Goal: Browse casually

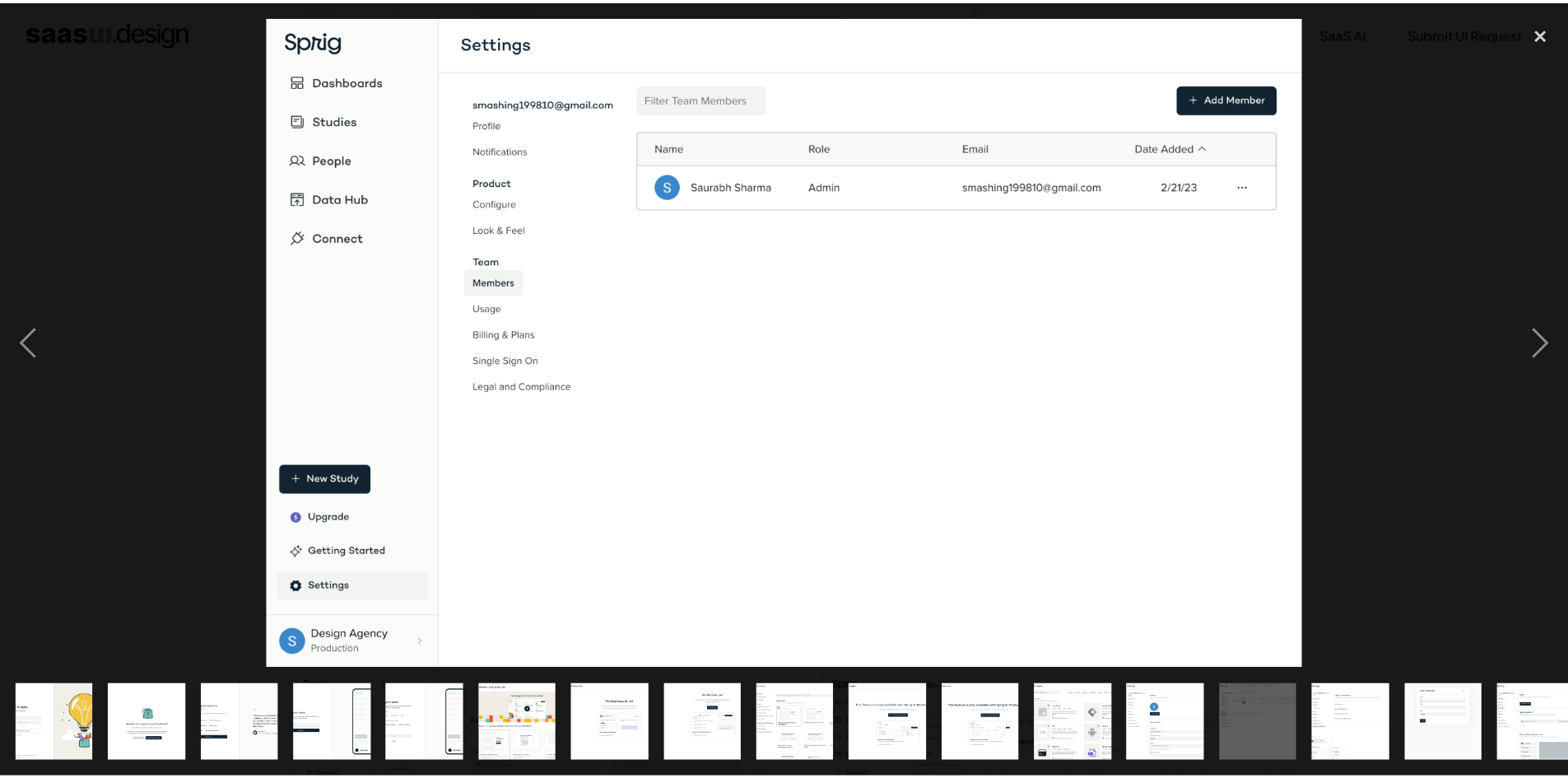
scroll to position [0, 395]
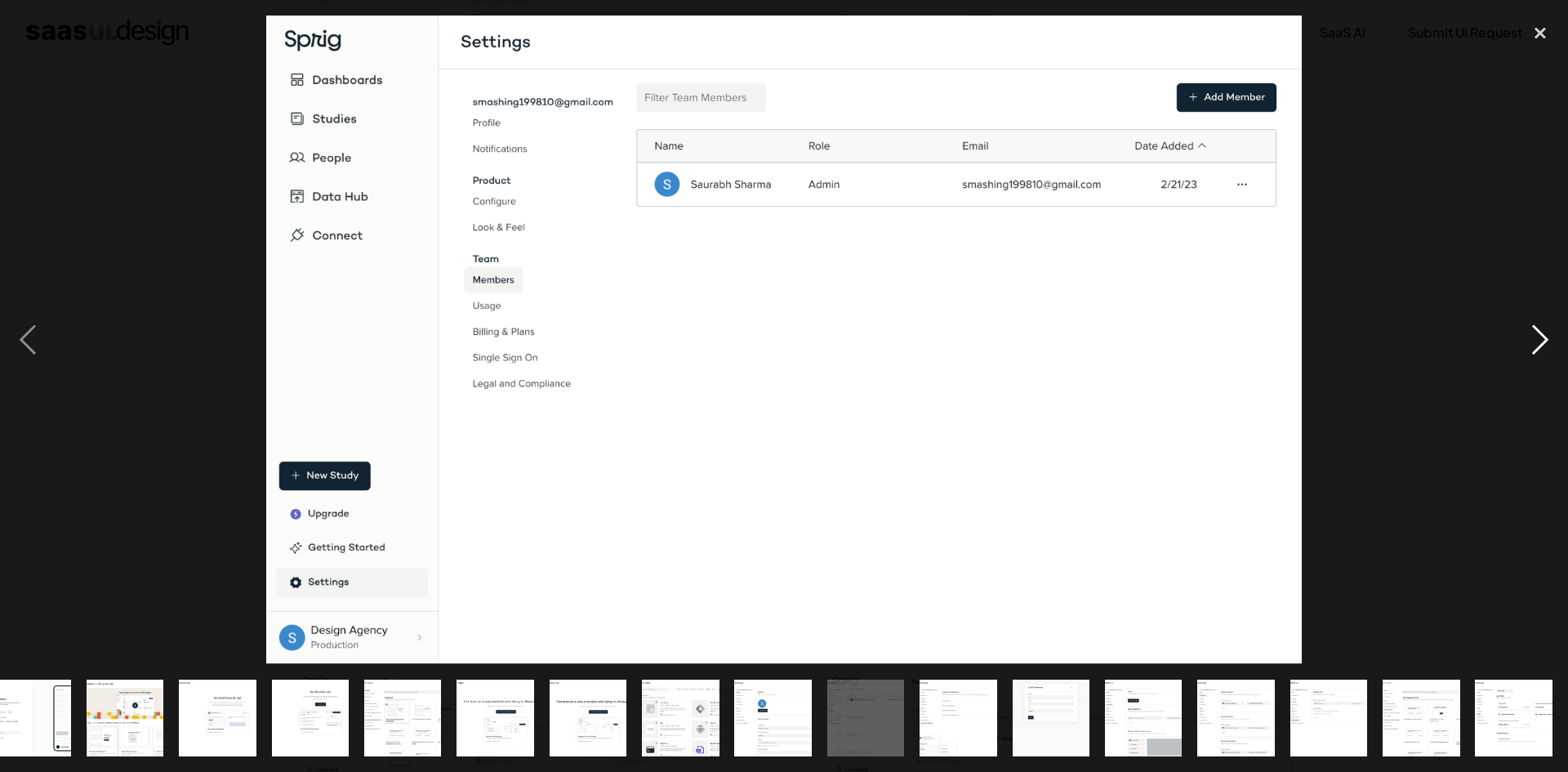
click at [1542, 340] on div "next image" at bounding box center [1541, 340] width 56 height 649
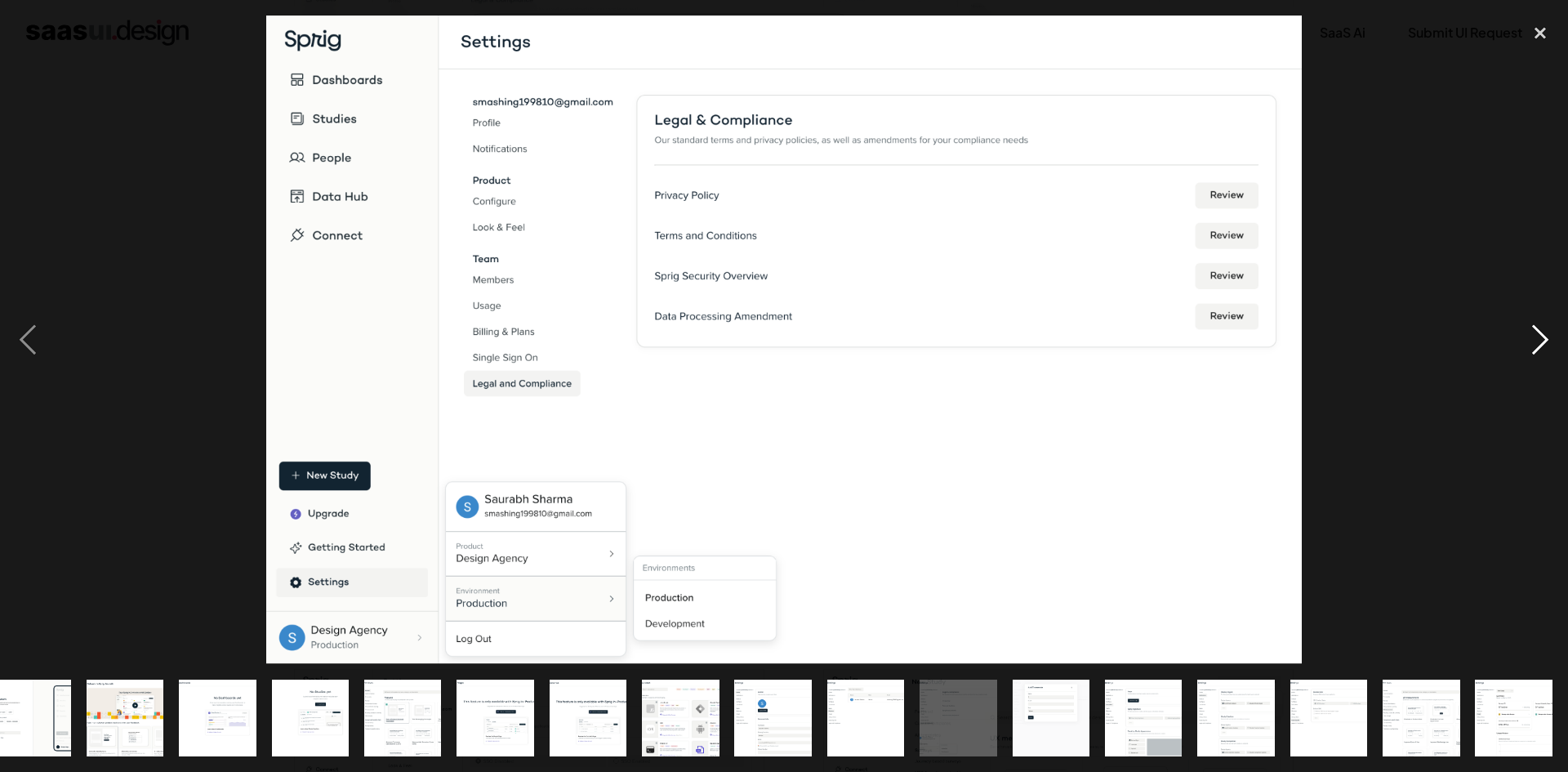
click at [1542, 340] on div "next image" at bounding box center [1541, 340] width 56 height 649
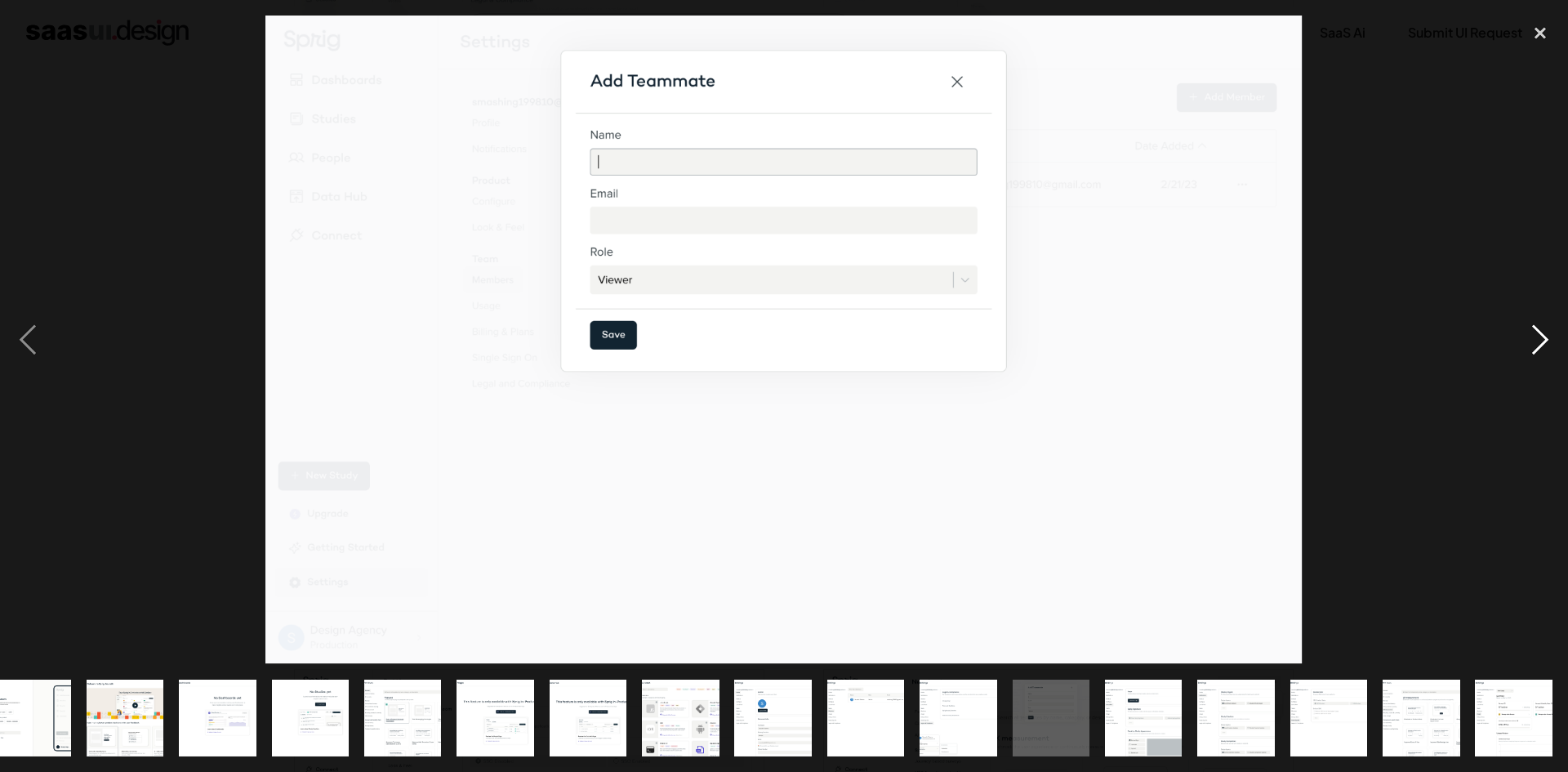
click at [1542, 340] on div "next image" at bounding box center [1541, 340] width 56 height 649
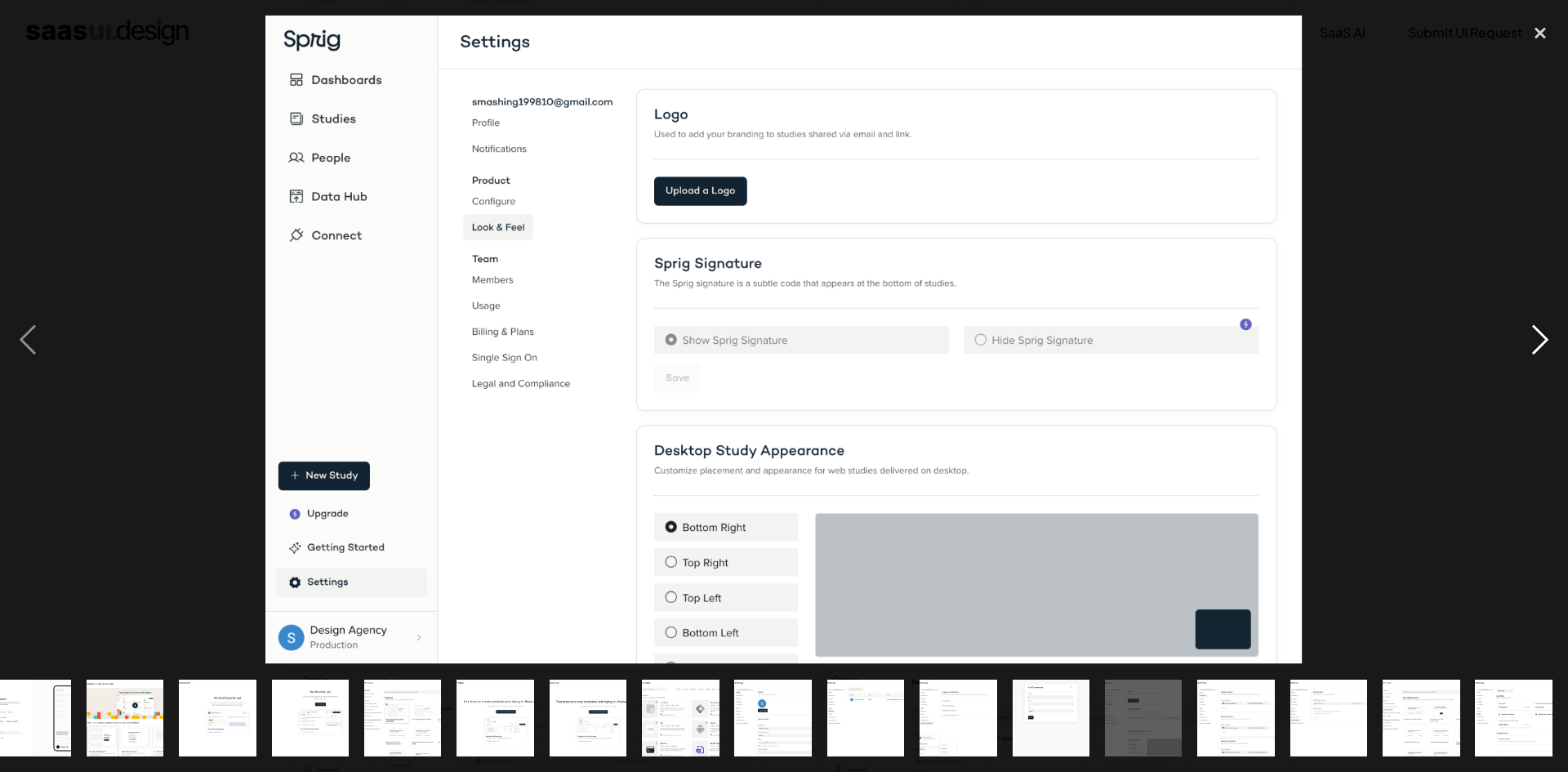
click at [1542, 339] on div "next image" at bounding box center [1541, 340] width 56 height 649
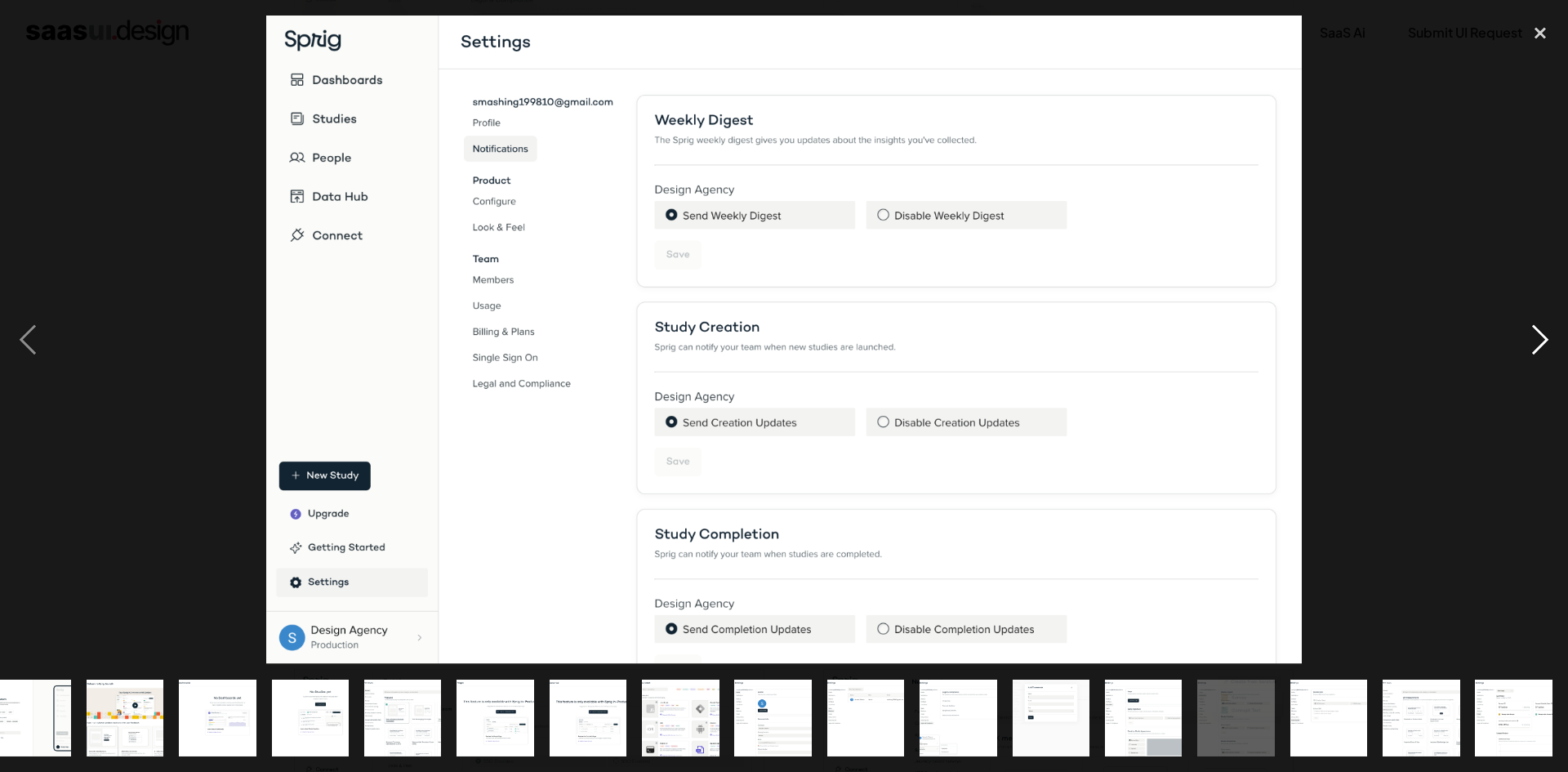
click at [1537, 339] on div "next image" at bounding box center [1541, 340] width 56 height 649
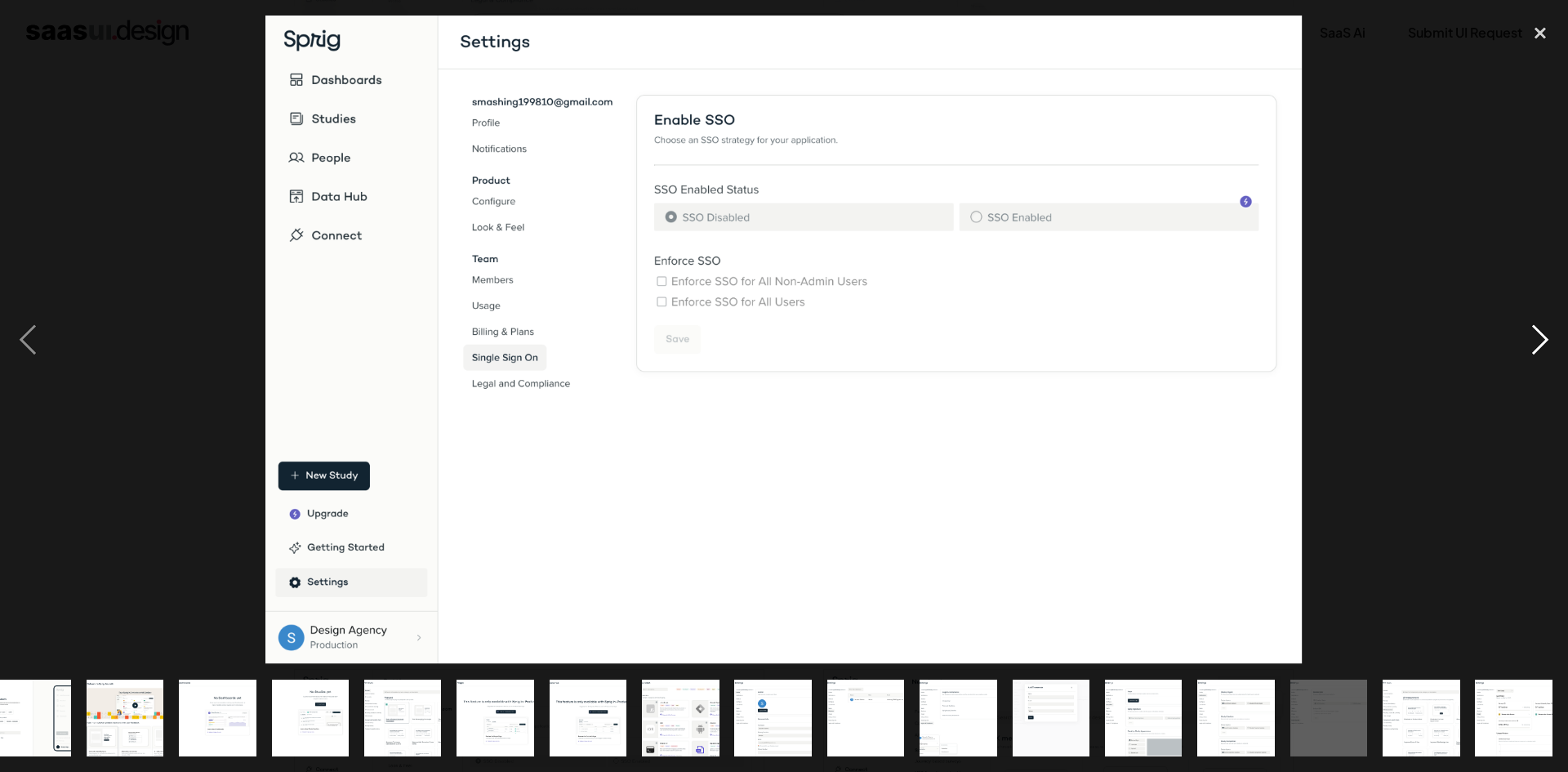
click at [1537, 339] on div "next image" at bounding box center [1541, 340] width 56 height 649
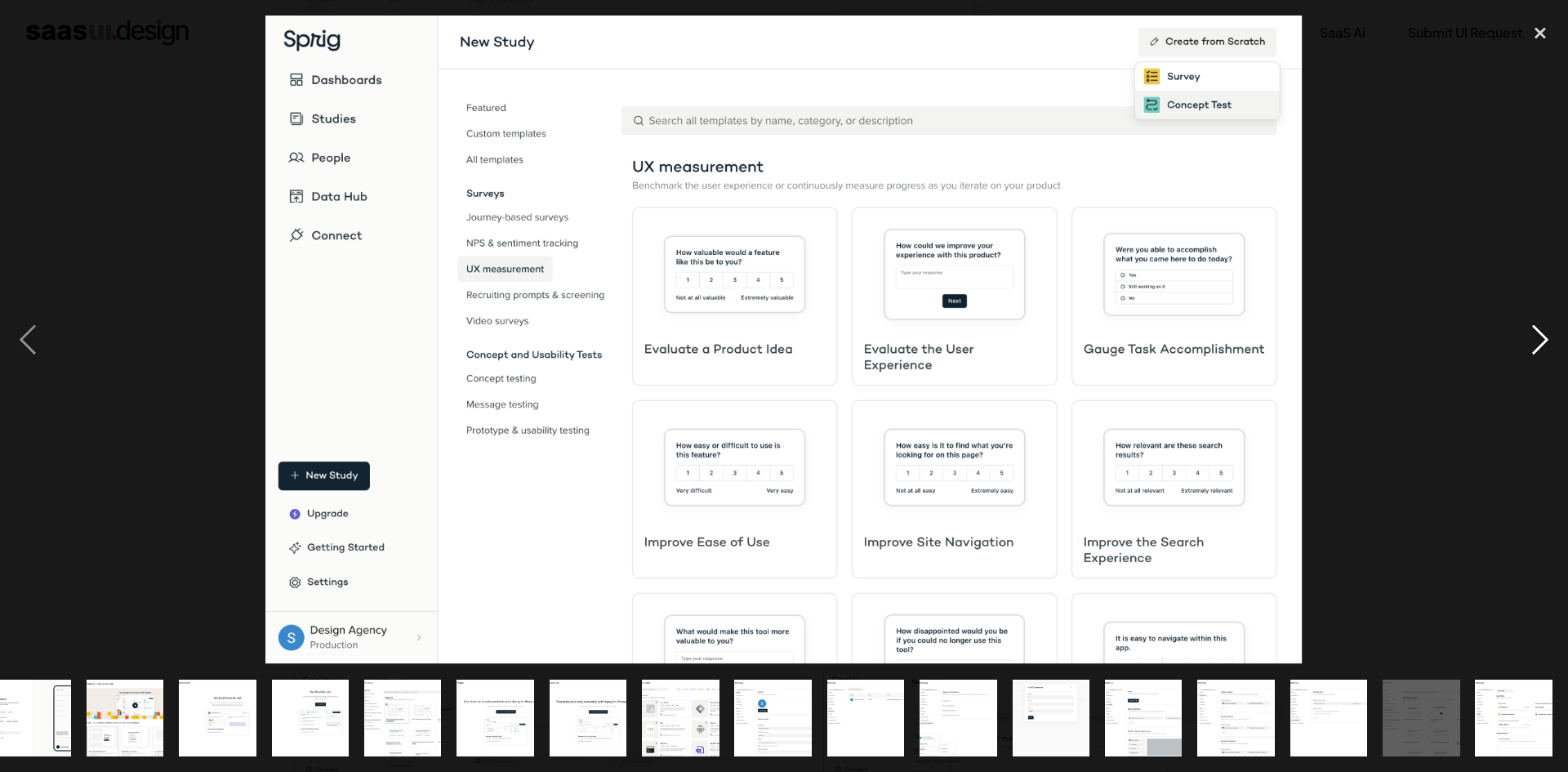
click at [1537, 340] on div "next image" at bounding box center [1541, 340] width 56 height 649
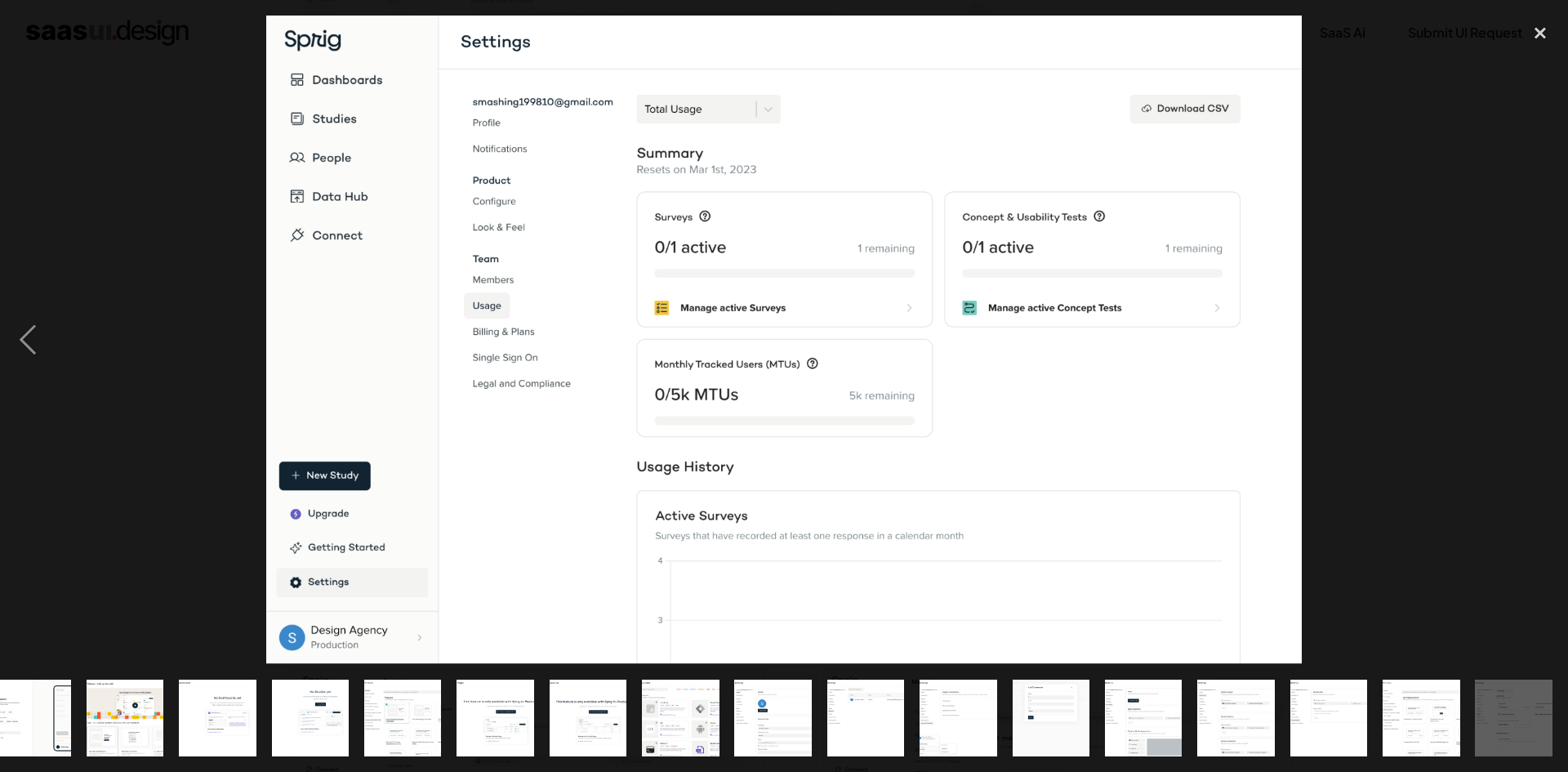
click at [1537, 340] on div "next image" at bounding box center [1541, 340] width 56 height 649
click at [1445, 196] on div at bounding box center [784, 340] width 1568 height 649
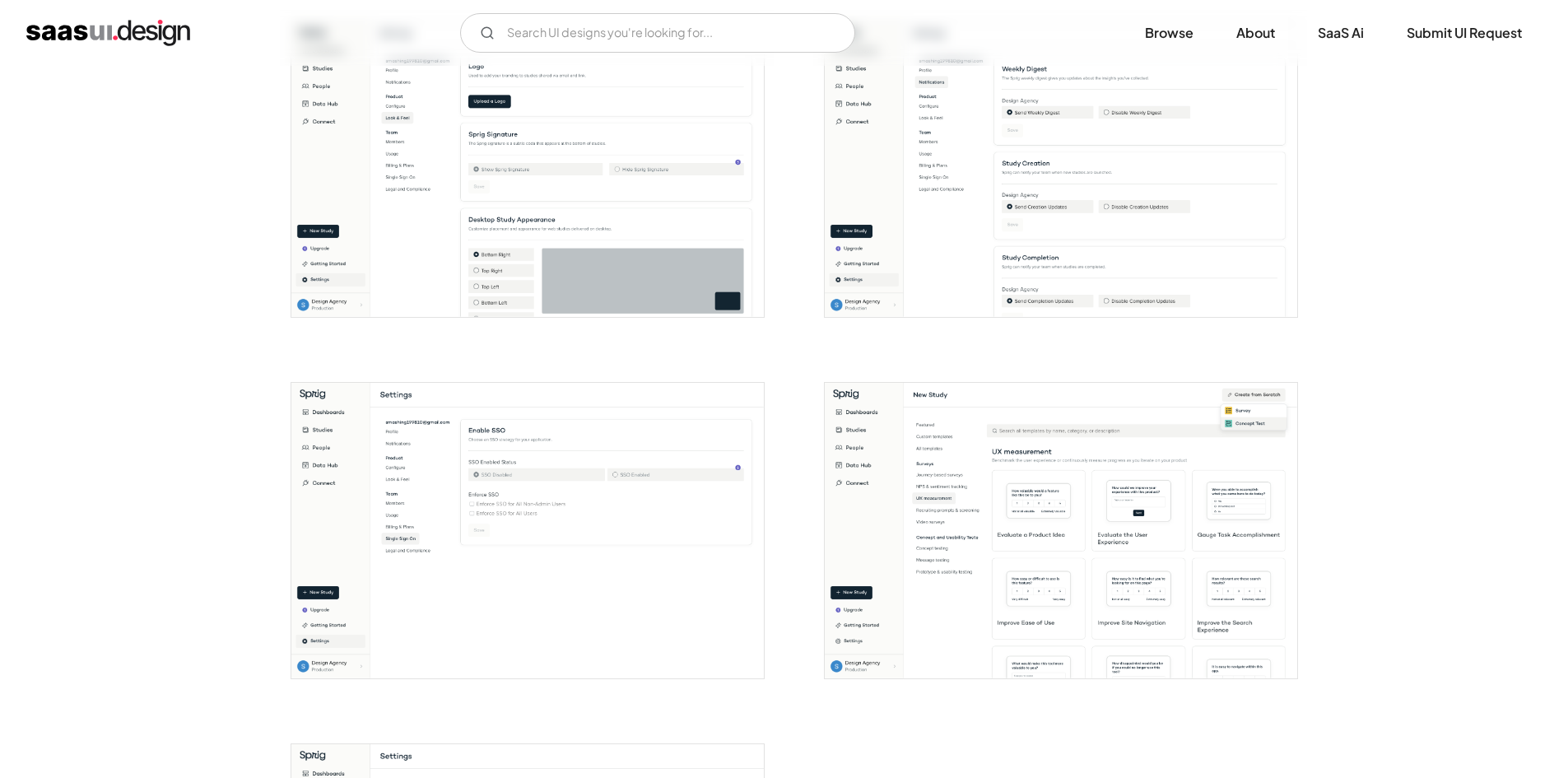
scroll to position [3539, 0]
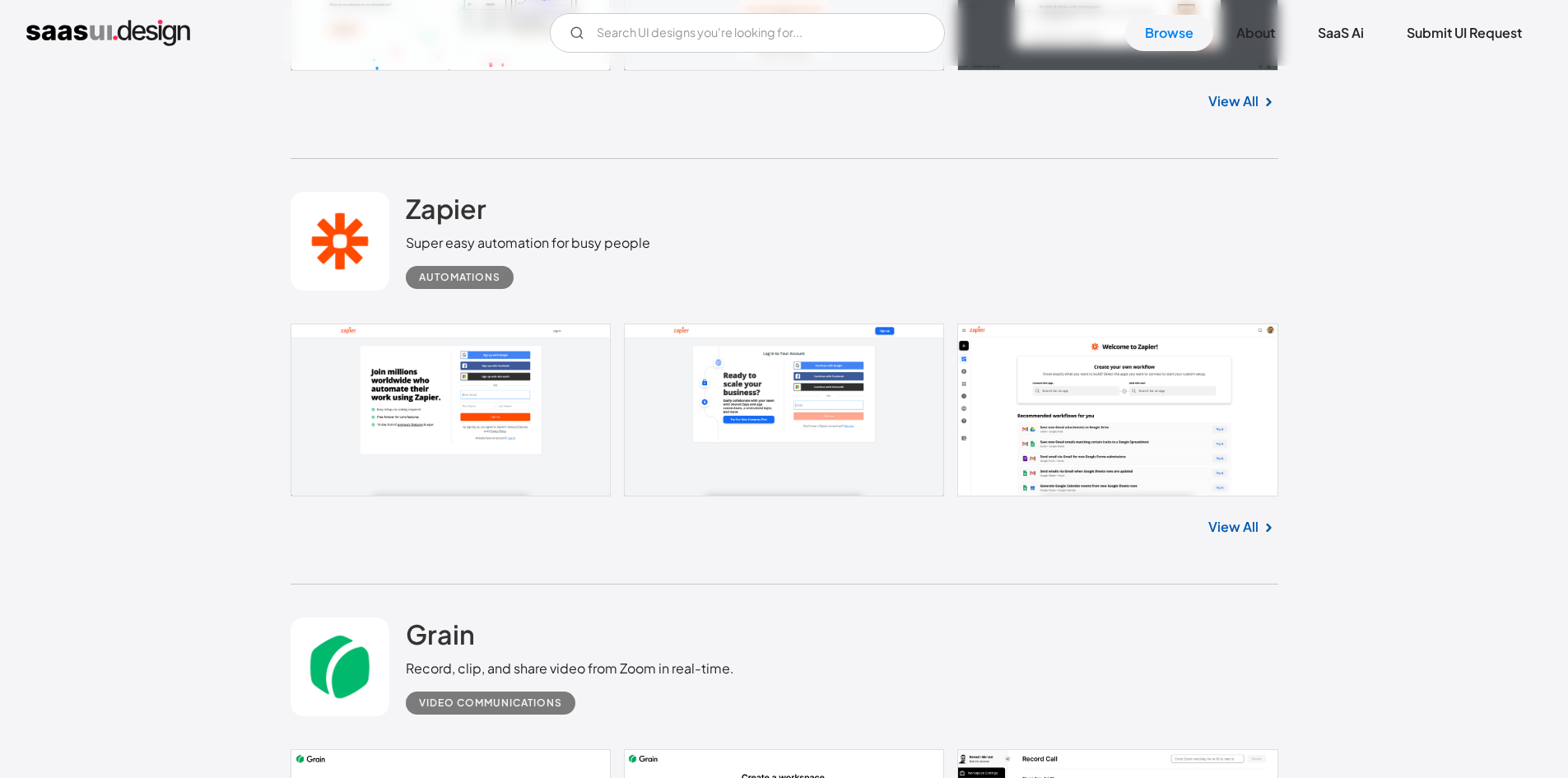
scroll to position [24299, 0]
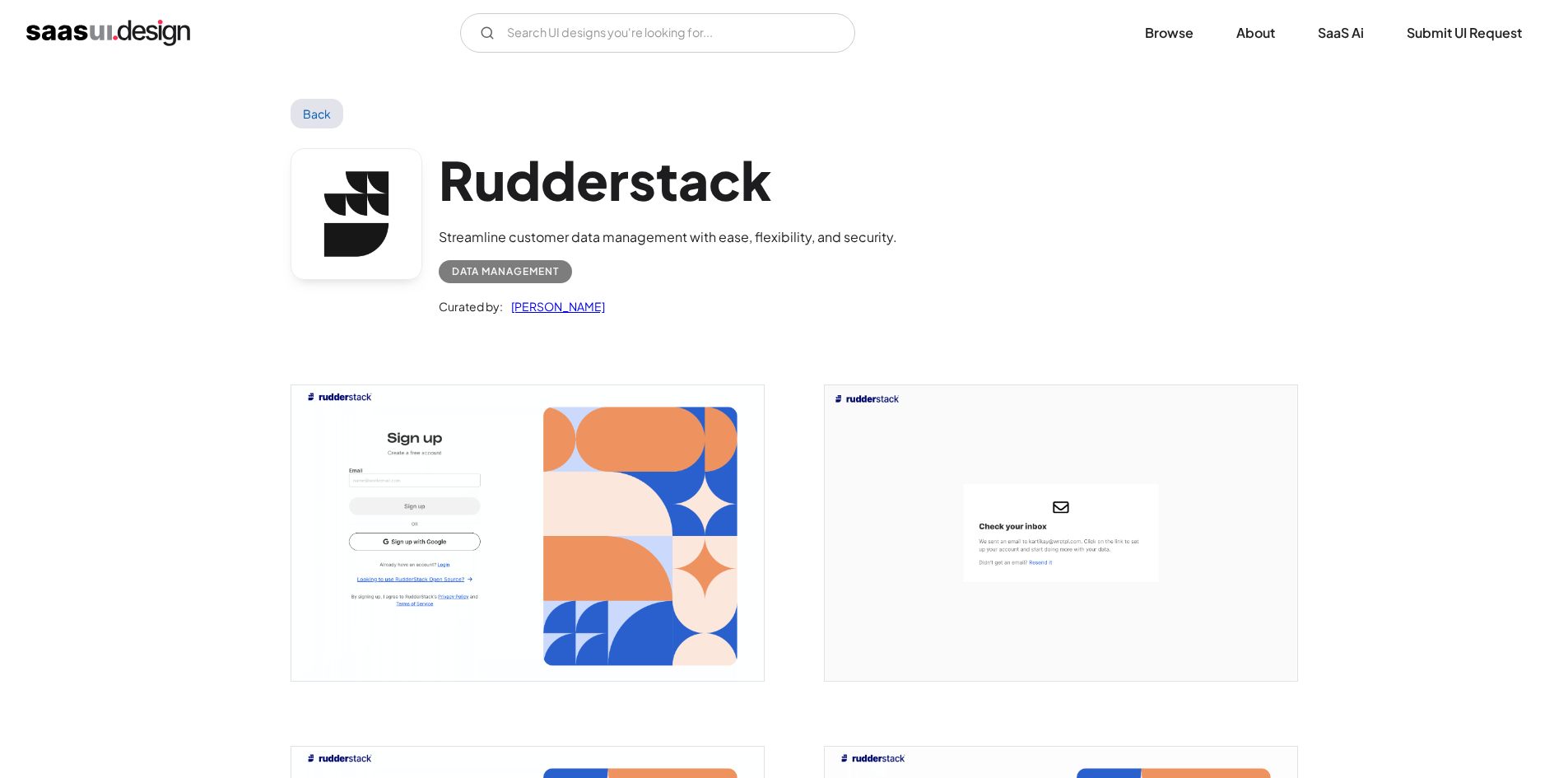
click at [652, 575] on img "open lightbox" at bounding box center [527, 532] width 472 height 296
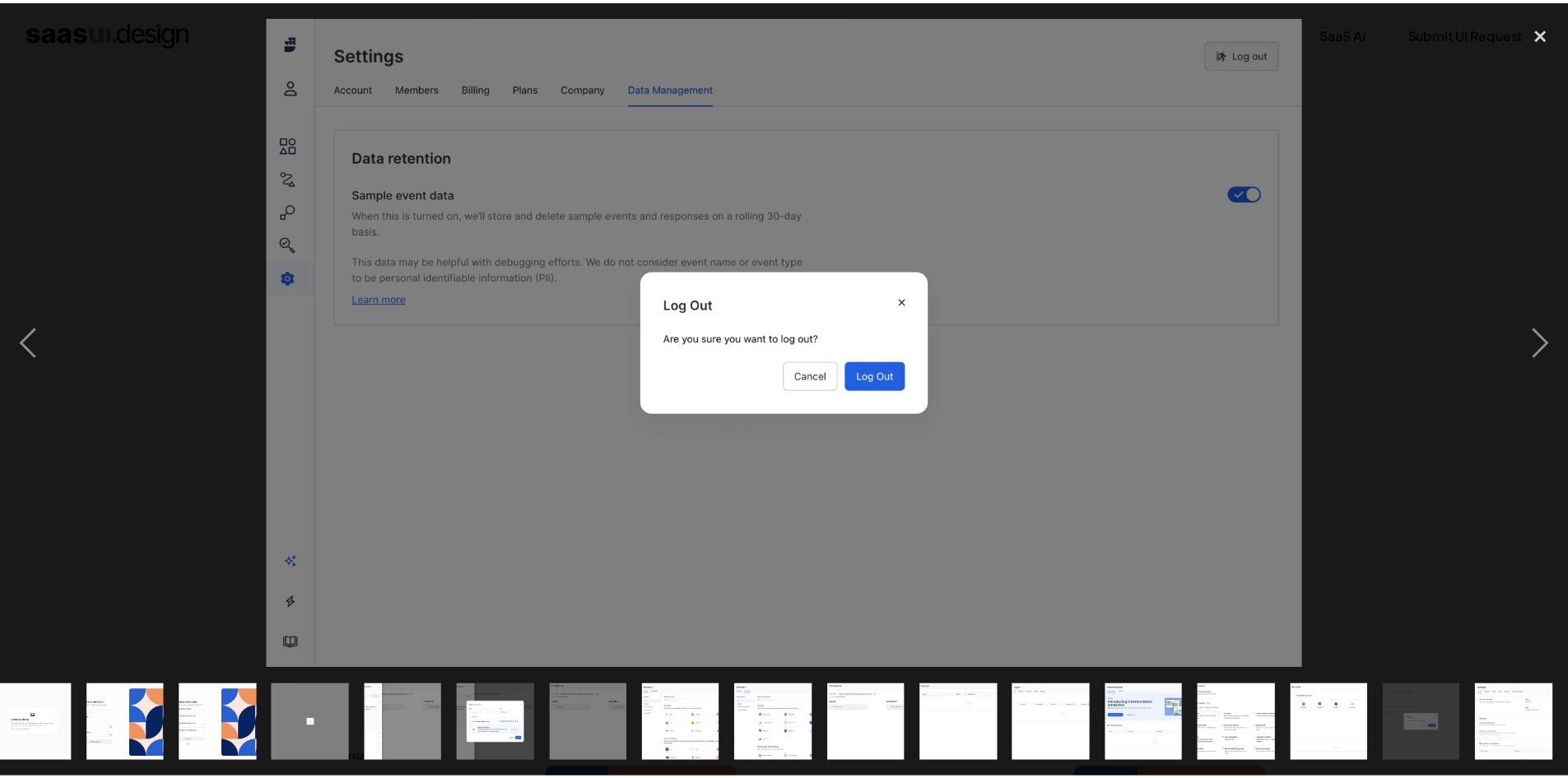
scroll to position [0, 115]
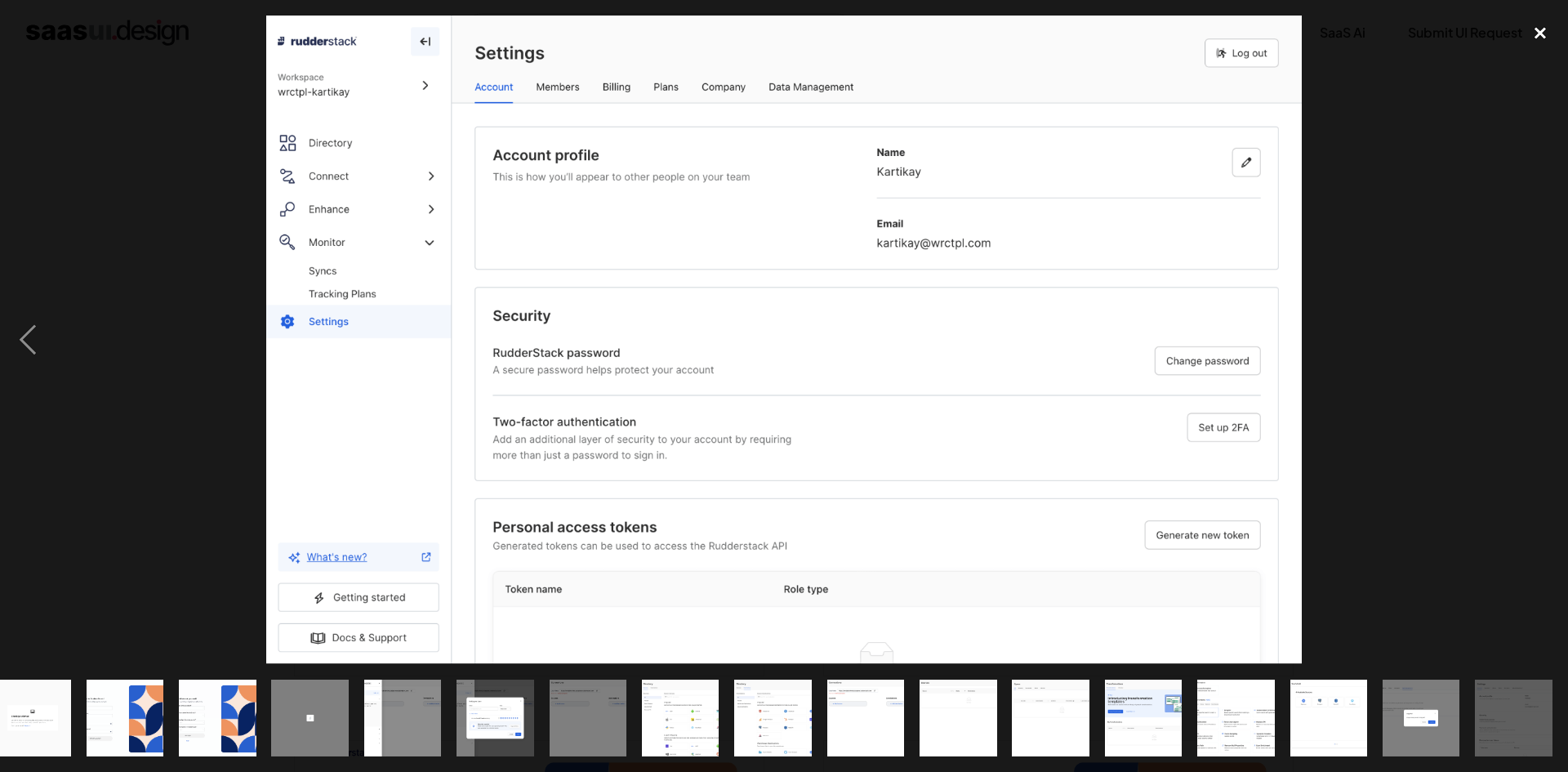
click at [1532, 36] on div "close lightbox" at bounding box center [1541, 33] width 56 height 36
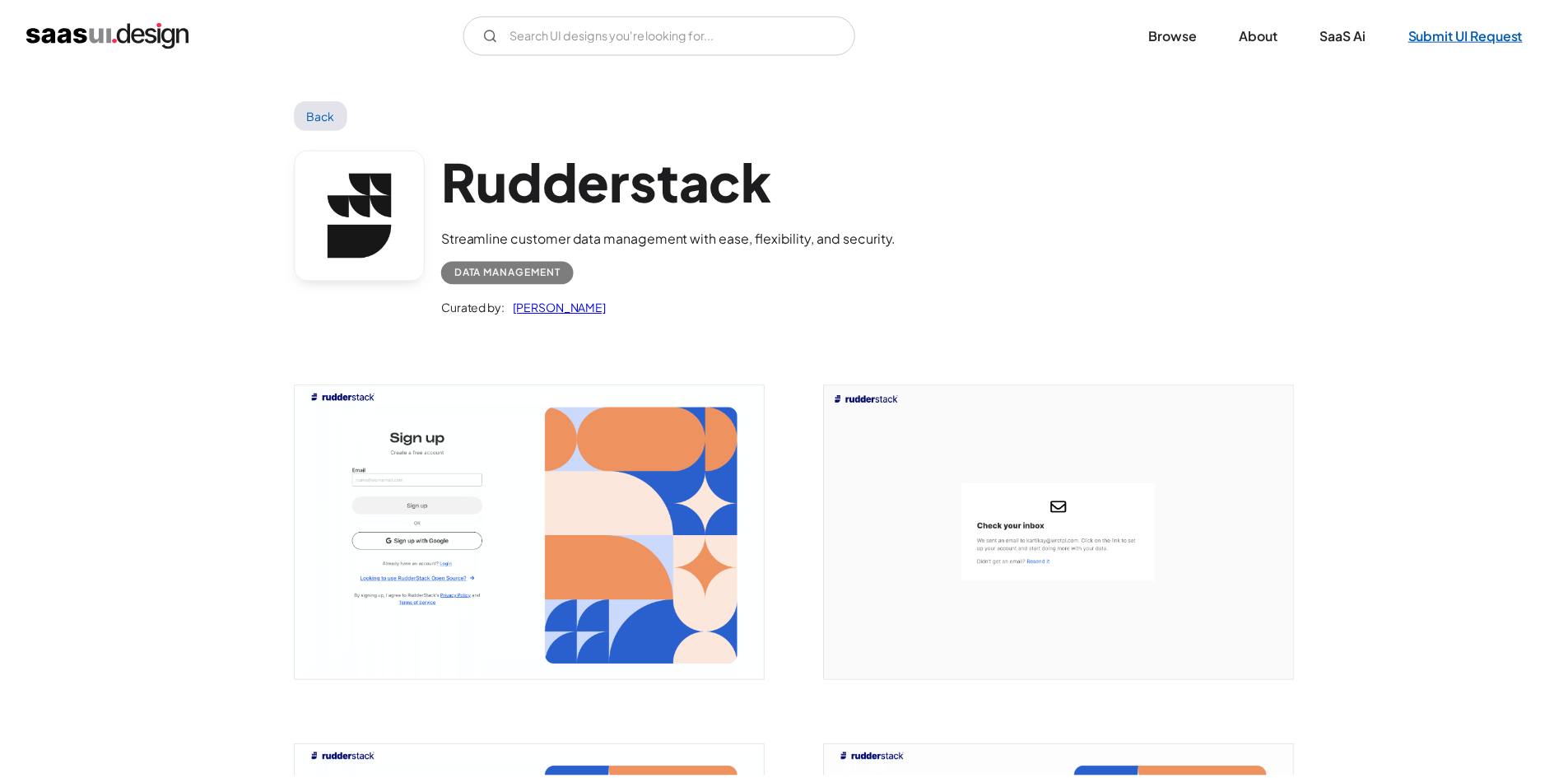
scroll to position [0, 0]
